Goal: Information Seeking & Learning: Find specific fact

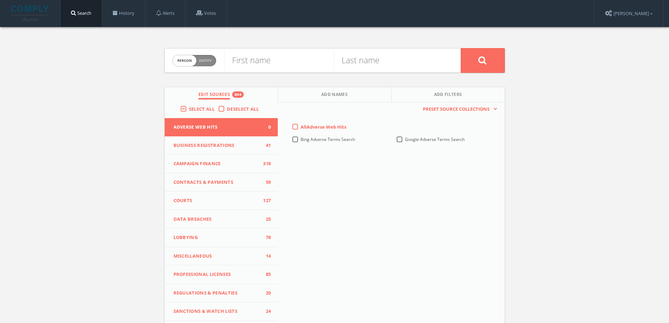
click at [204, 63] on span "Entity" at bounding box center [205, 60] width 12 height 5
click at [246, 62] on input "text" at bounding box center [342, 60] width 237 height 18
click at [205, 61] on span "entity" at bounding box center [205, 60] width 24 height 11
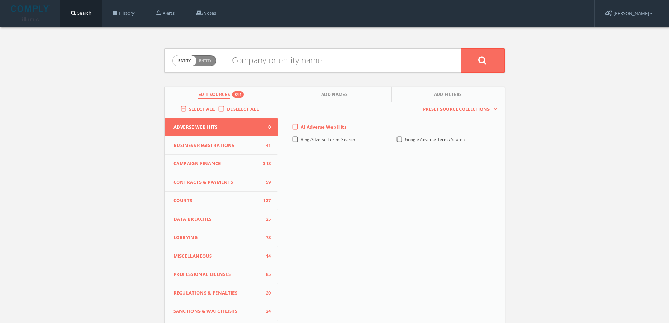
checkbox input "false"
click at [261, 60] on input "text" at bounding box center [279, 60] width 110 height 18
type input "[PERSON_NAME]"
type input "Maasdam"
click at [461, 48] on button at bounding box center [483, 60] width 44 height 25
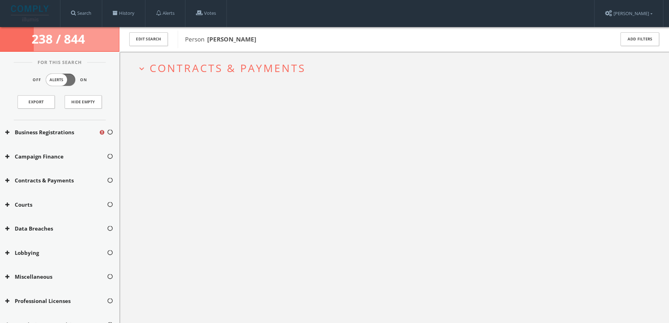
click at [205, 73] on span "Contracts & Payments" at bounding box center [228, 68] width 156 height 14
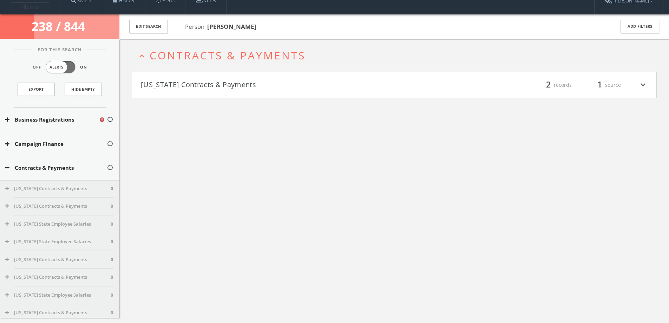
click at [204, 92] on h4 "[US_STATE] Contracts & Payments filter_list 2 records 1 source expand_more" at bounding box center [394, 85] width 525 height 26
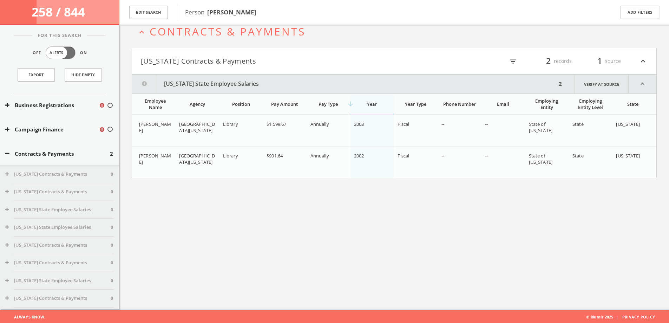
scroll to position [41, 0]
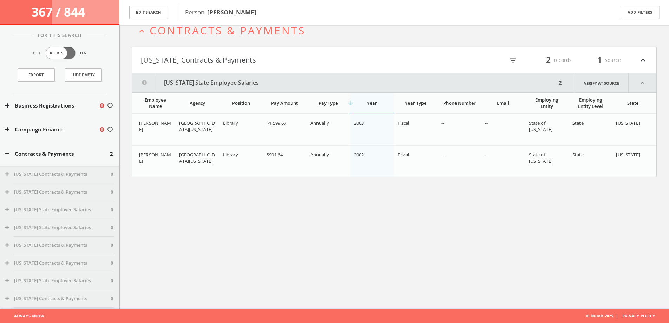
click at [216, 52] on h4 "[US_STATE] Contracts & Payments filter_list 2 records 1 source expand_less" at bounding box center [394, 60] width 525 height 26
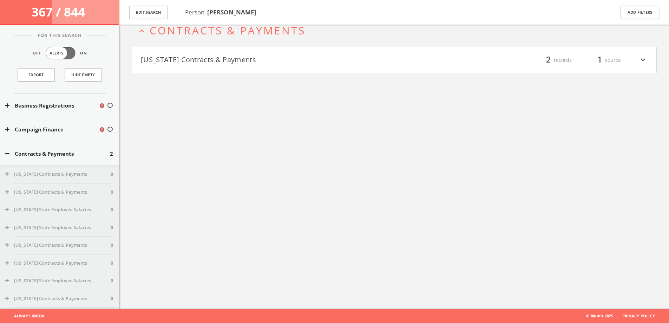
click at [224, 40] on h2 "expand_less Contracts & Payments" at bounding box center [394, 30] width 525 height 33
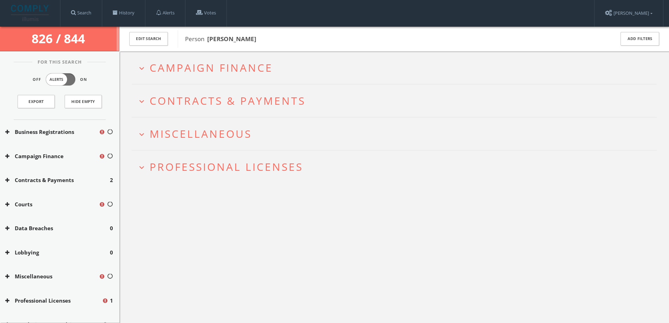
scroll to position [0, 0]
drag, startPoint x: 239, startPoint y: 127, endPoint x: 238, endPoint y: 121, distance: 6.1
click at [239, 127] on span "Miscellaneous" at bounding box center [201, 134] width 102 height 14
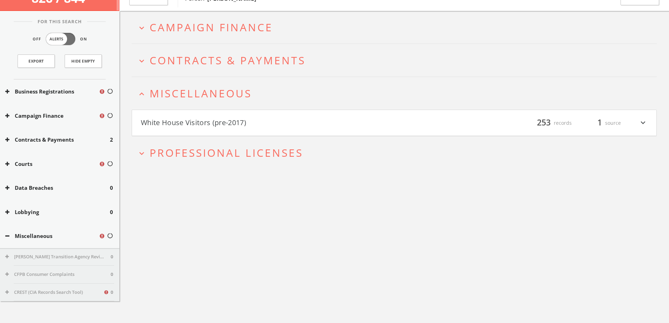
click at [243, 81] on div "expand_more Campaign Finance expand_more Contracts & Payments expand_less Misce…" at bounding box center [394, 90] width 525 height 158
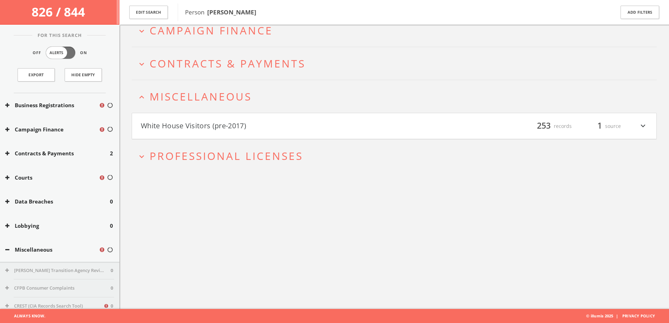
click at [247, 57] on span "Contracts & Payments" at bounding box center [228, 63] width 156 height 14
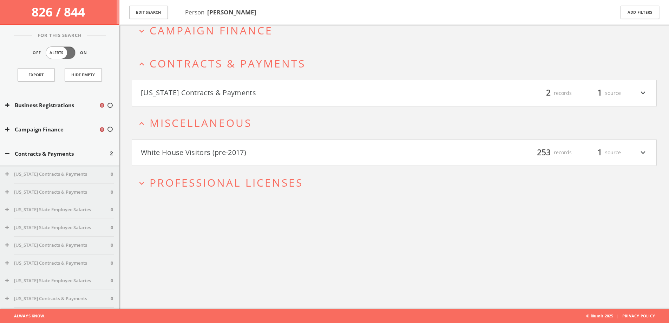
click at [240, 192] on h2 "expand_more Professional Licenses" at bounding box center [394, 182] width 525 height 33
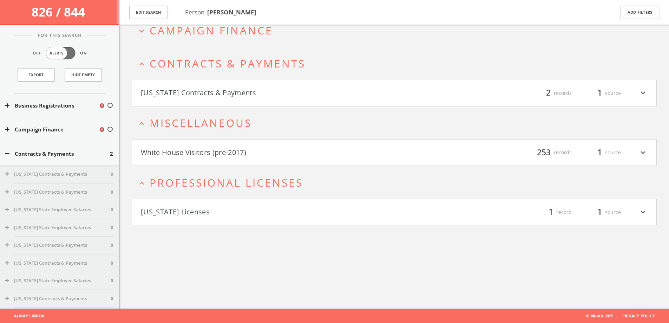
scroll to position [0, 0]
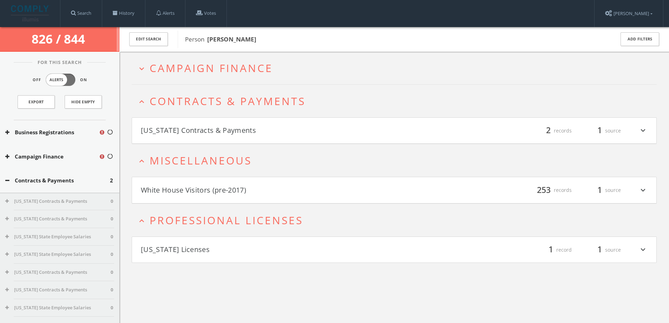
click at [208, 67] on span "Campaign Finance" at bounding box center [211, 68] width 123 height 14
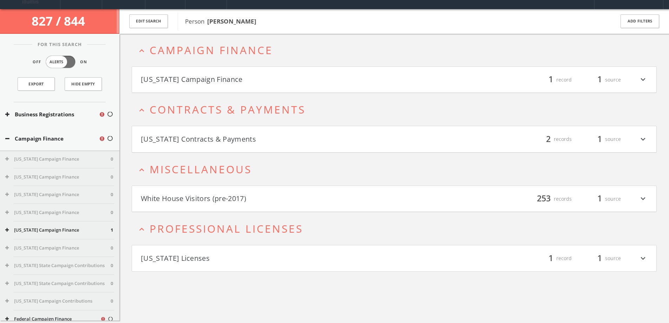
click at [206, 79] on button "[US_STATE] Campaign Finance" at bounding box center [268, 80] width 254 height 12
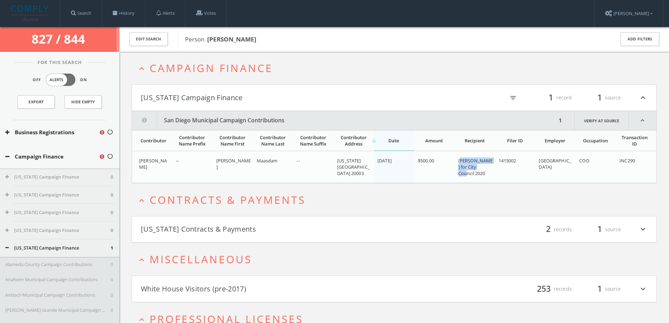
drag, startPoint x: 460, startPoint y: 159, endPoint x: 485, endPoint y: 167, distance: 26.5
click at [485, 167] on span "[PERSON_NAME] for City Council 2020" at bounding box center [475, 166] width 35 height 19
click at [479, 174] on div "[PERSON_NAME] for City Council 2020" at bounding box center [475, 166] width 35 height 19
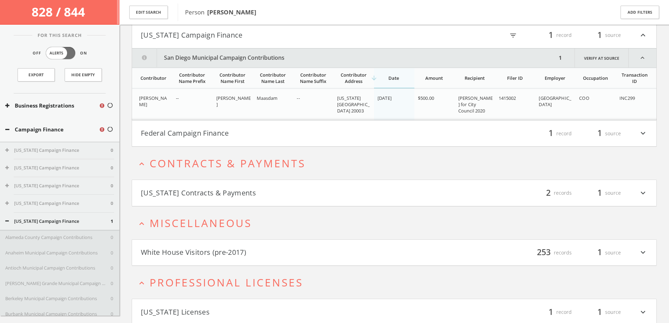
scroll to position [93, 0]
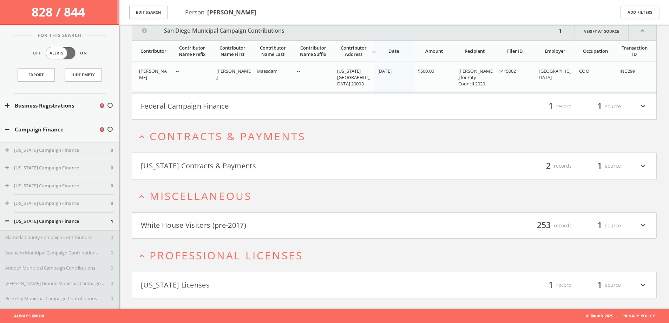
click at [225, 279] on button "[US_STATE] Licenses" at bounding box center [268, 285] width 254 height 12
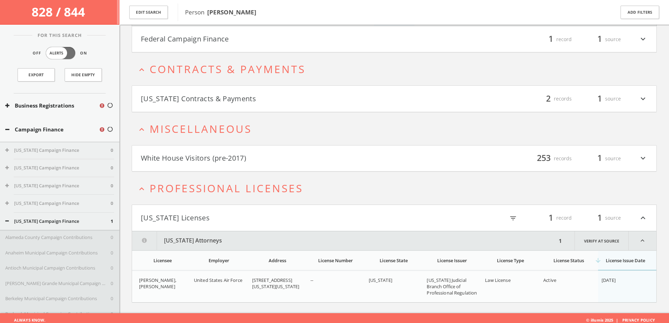
scroll to position [164, 0]
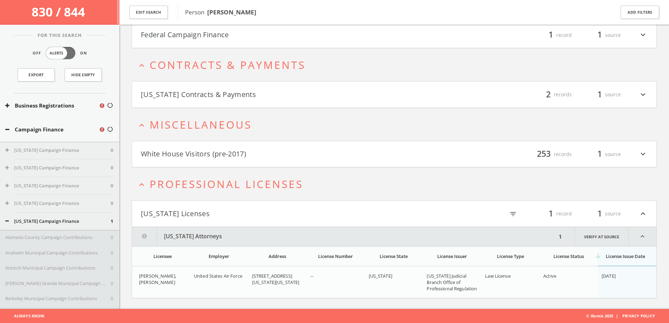
click at [241, 149] on button "White House Visitors (pre-2017)" at bounding box center [268, 154] width 254 height 12
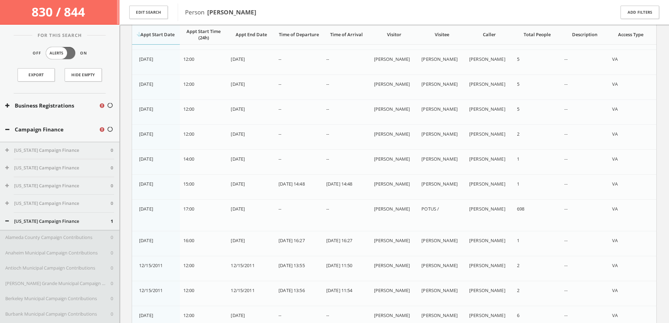
scroll to position [1607, 0]
click at [388, 160] on span "[PERSON_NAME]" at bounding box center [392, 158] width 36 height 6
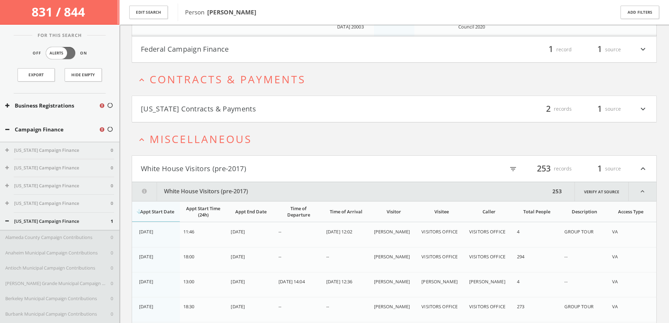
scroll to position [176, 0]
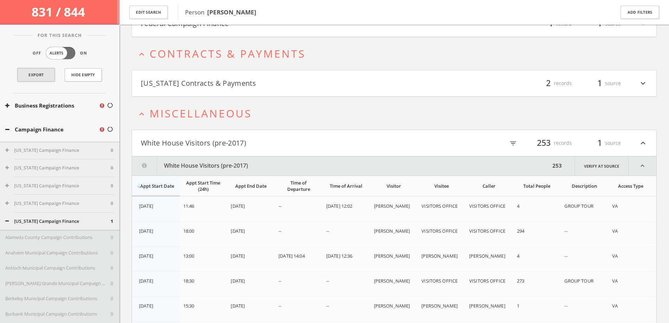
click at [35, 75] on link "Export" at bounding box center [36, 74] width 37 height 13
